Goal: Download file/media

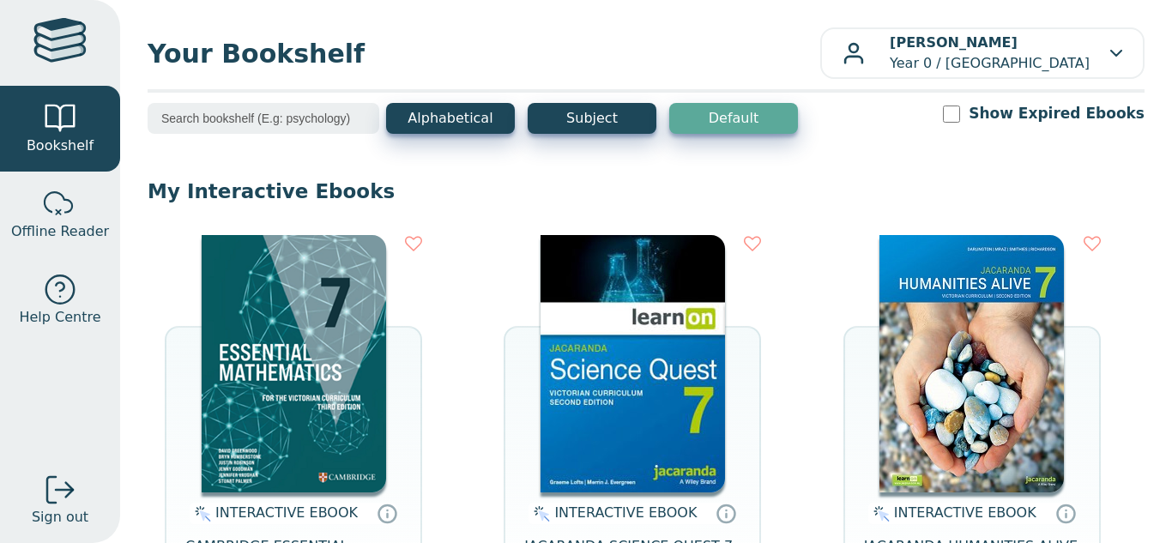
scroll to position [643, 0]
click at [579, 370] on img at bounding box center [633, 363] width 184 height 257
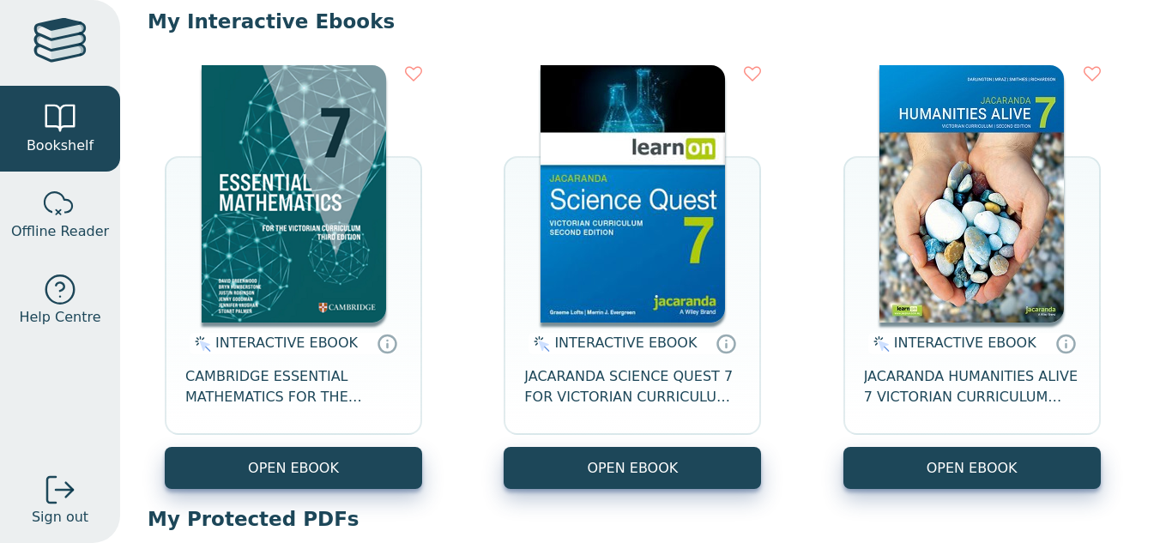
scroll to position [172, 0]
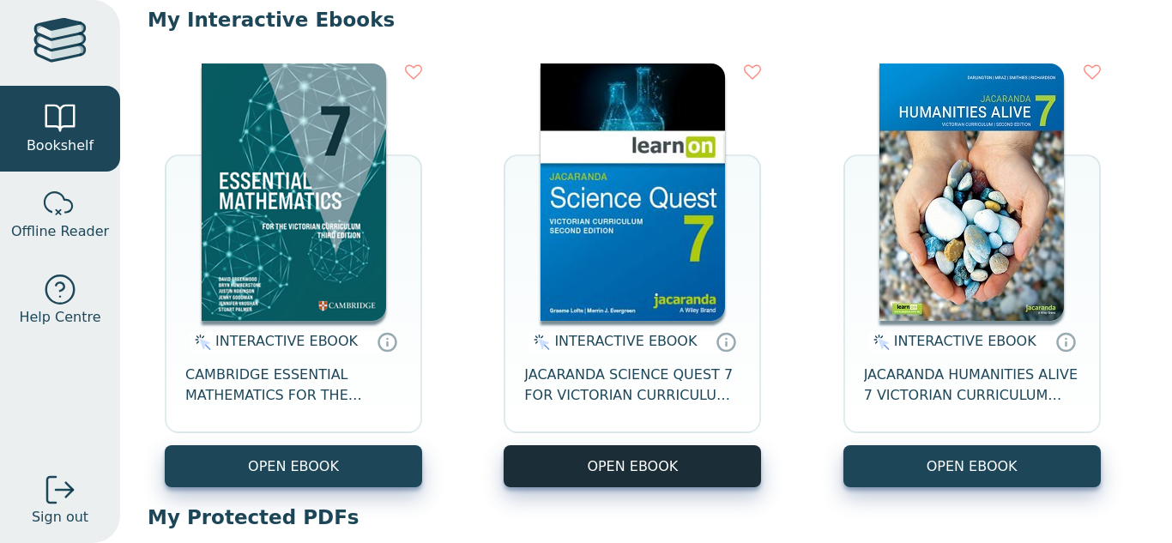
click at [680, 470] on button "OPEN EBOOK" at bounding box center [632, 466] width 257 height 42
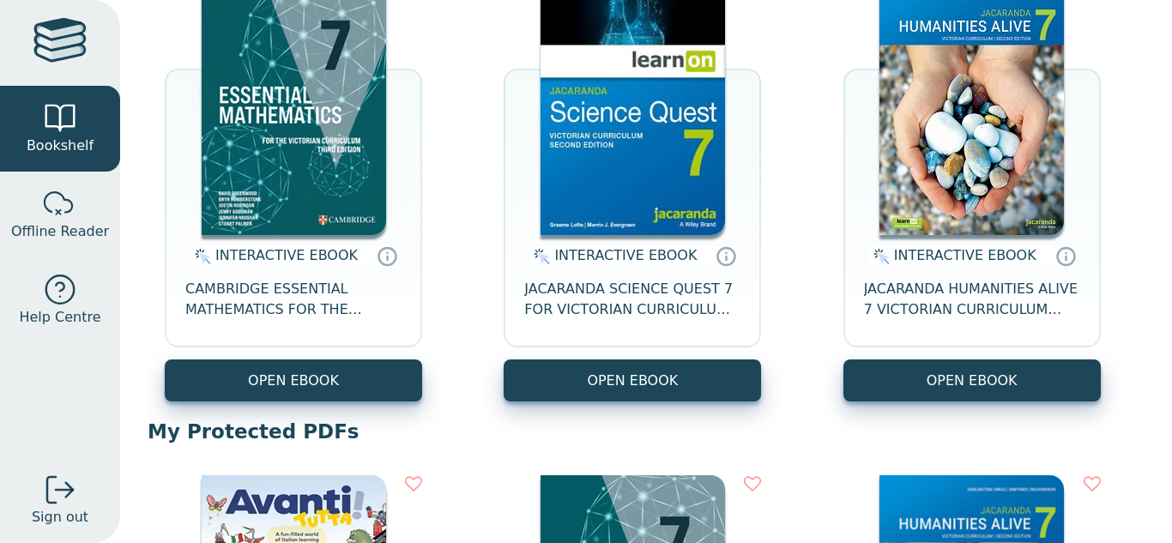
scroll to position [343, 0]
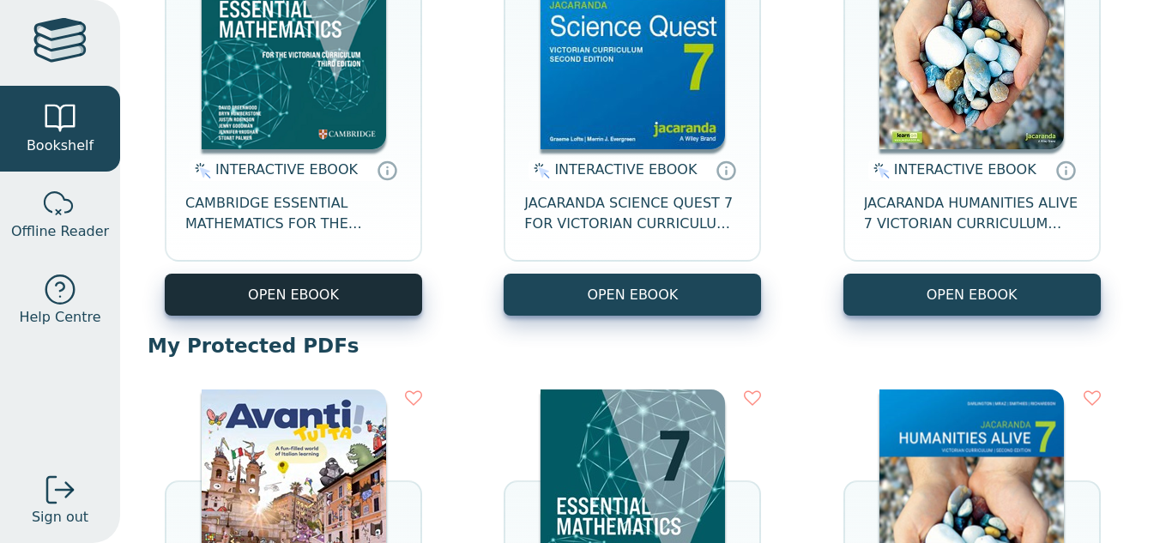
click at [374, 298] on button "OPEN EBOOK" at bounding box center [293, 295] width 257 height 42
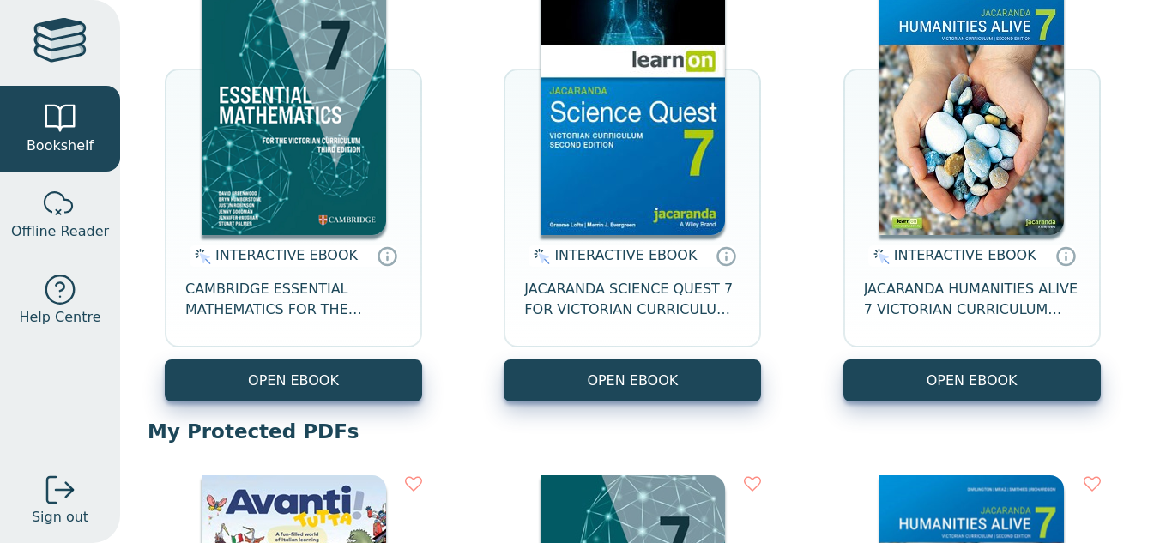
scroll to position [172, 0]
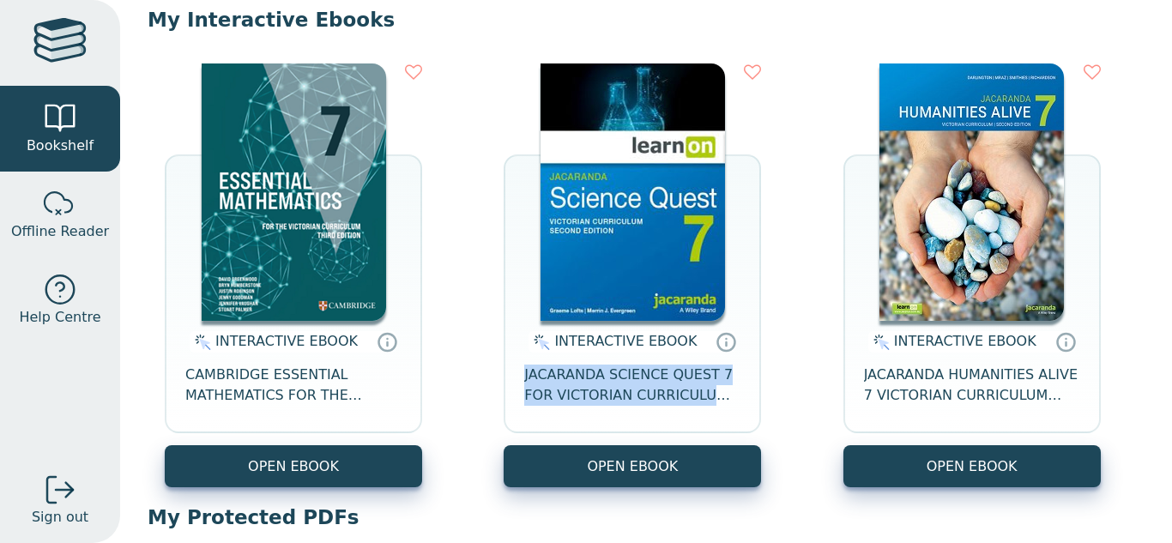
drag, startPoint x: 513, startPoint y: 378, endPoint x: 750, endPoint y: 389, distance: 237.1
type textarea "JACARANDA SCIENCE QUEST 7 FOR VICTORIAN CURRICULUM"
click at [750, 389] on div "INTERACTIVE EBOOK JACARANDA SCIENCE QUEST 7 FOR VICTORIAN CURRICULUM LEARNON 2E…" at bounding box center [632, 383] width 257 height 124
copy span "JACARANDA SCIENCE QUEST 7 FOR VICTORIAN CURRICULUM"
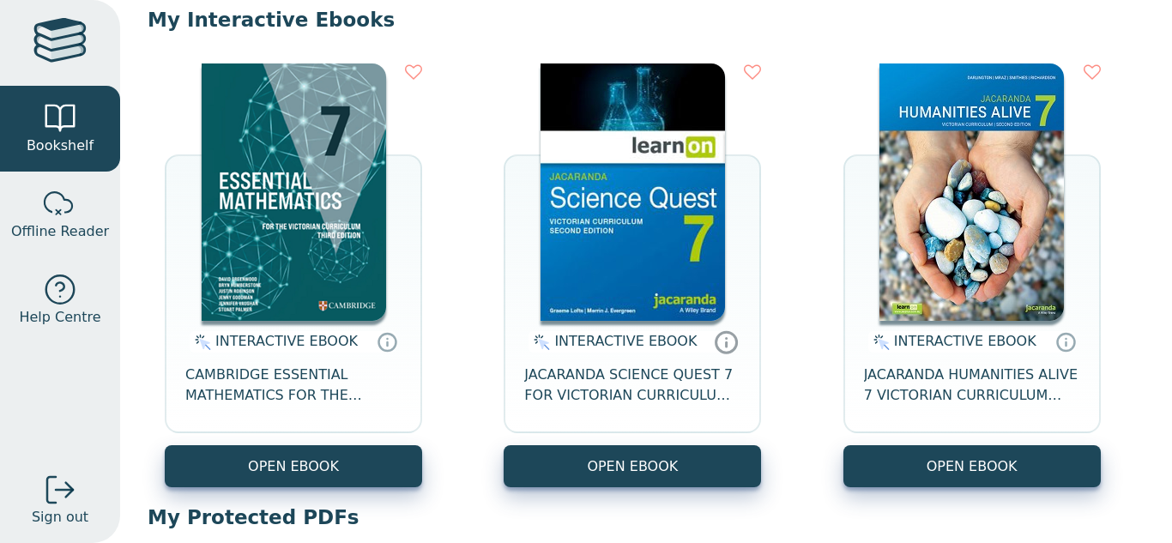
click at [717, 346] on icon at bounding box center [727, 342] width 21 height 21
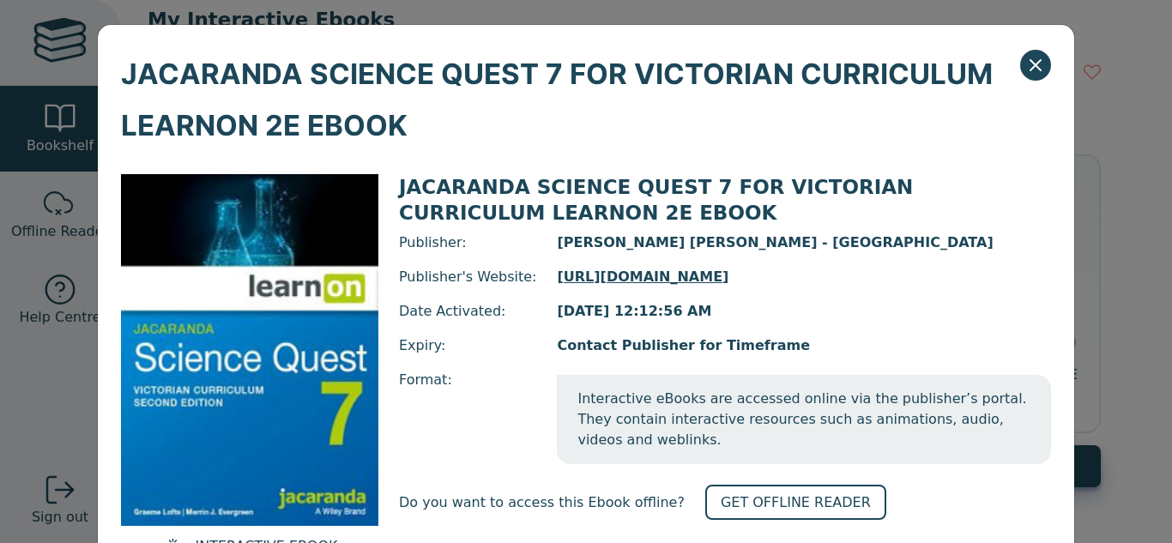
scroll to position [86, 0]
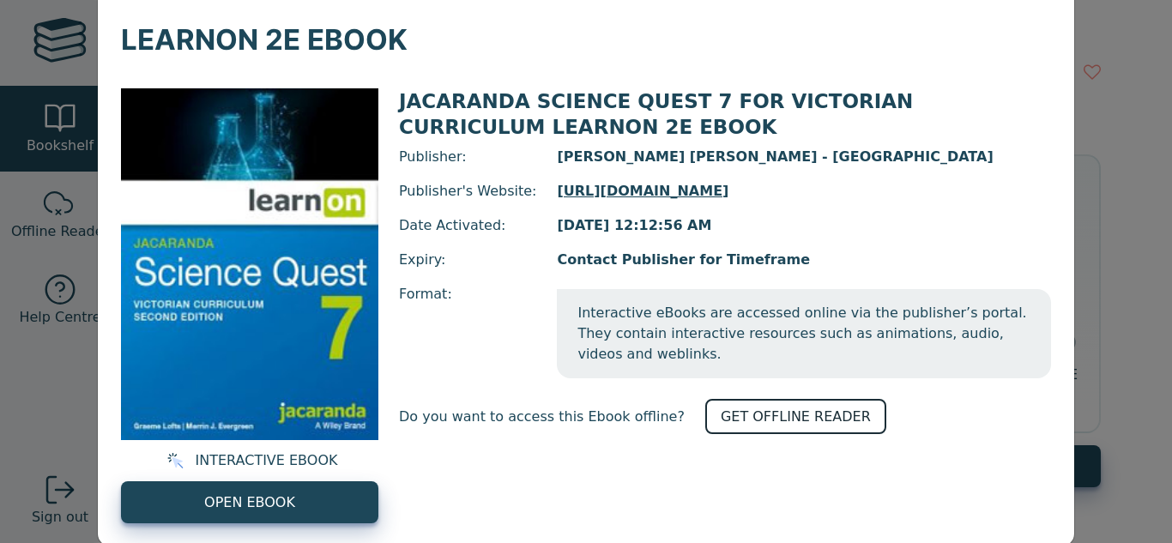
click at [745, 406] on link "GET OFFLINE READER" at bounding box center [795, 416] width 181 height 35
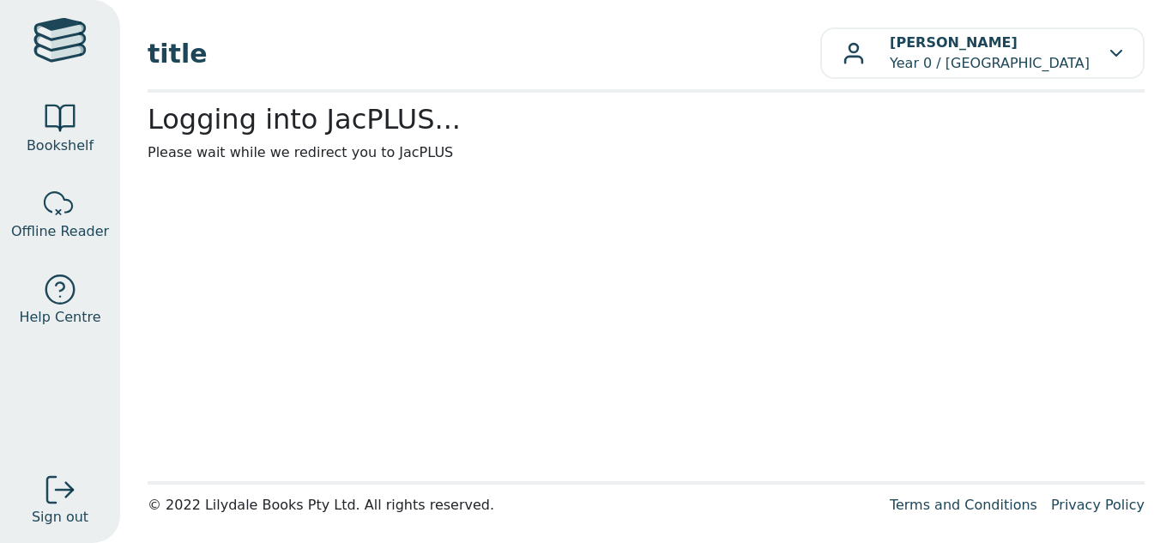
scroll to position [643, 0]
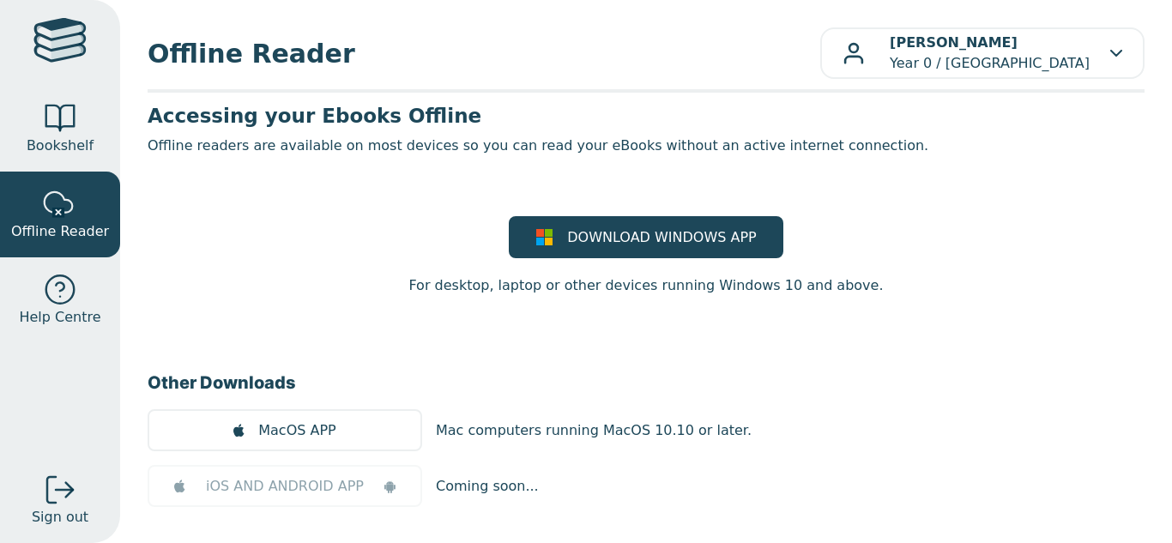
scroll to position [643, 0]
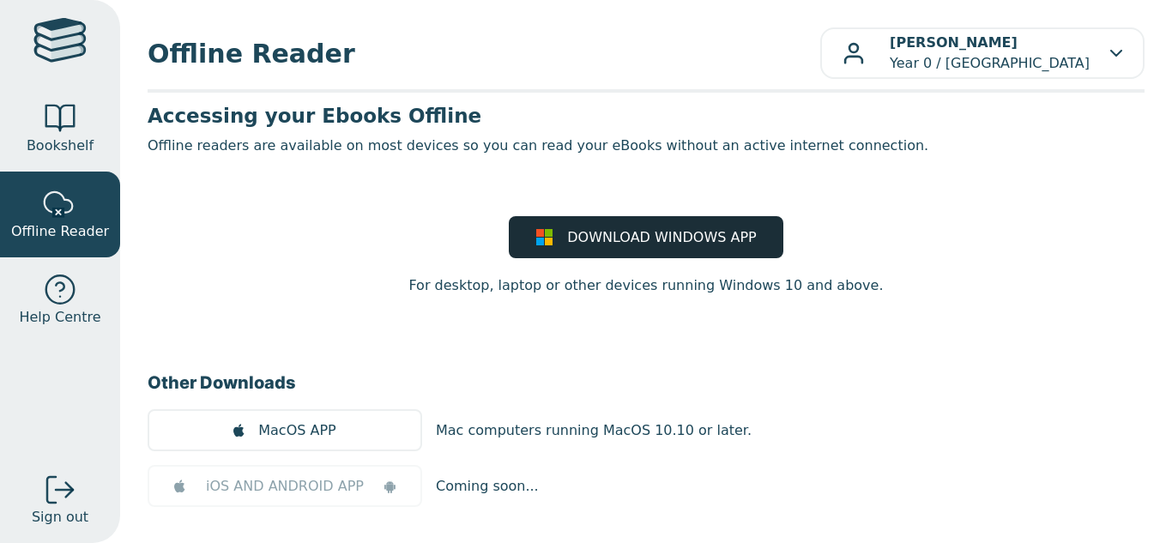
click at [692, 233] on span "DOWNLOAD WINDOWS APP" at bounding box center [661, 237] width 189 height 21
